Goal: Go to known website: Access a specific website the user already knows

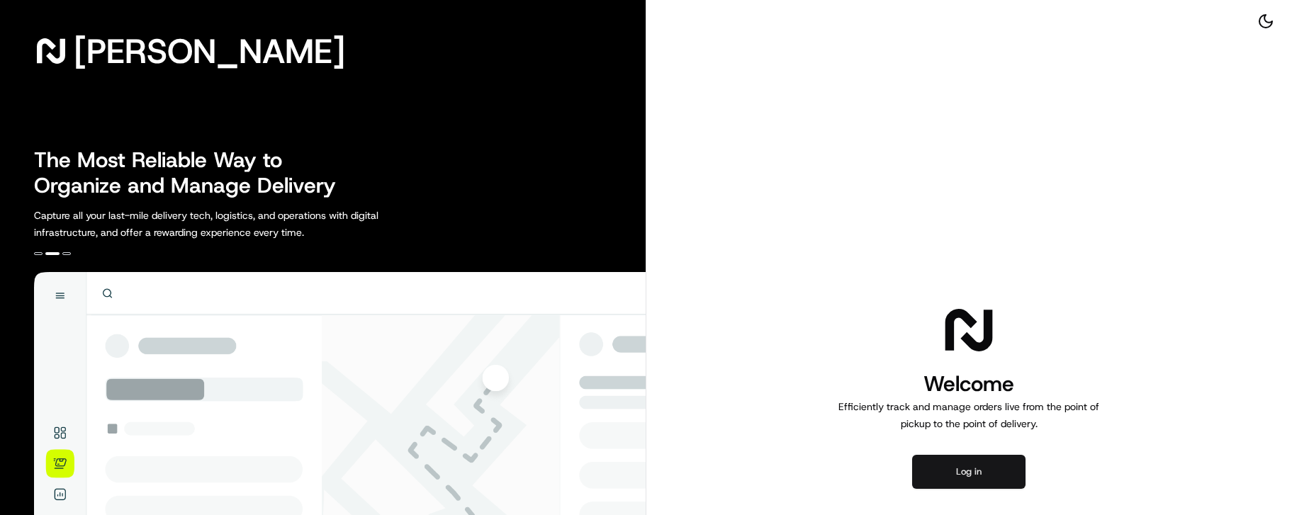
click at [967, 302] on button "Log in" at bounding box center [968, 472] width 113 height 34
